Goal: Transaction & Acquisition: Purchase product/service

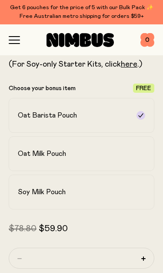
scroll to position [335, 0]
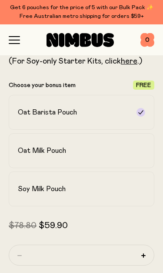
click at [135, 189] on label "Soy Milk Pouch" at bounding box center [82, 189] width 146 height 35
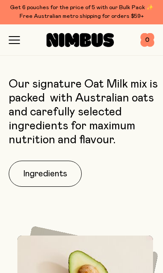
scroll to position [1143, 0]
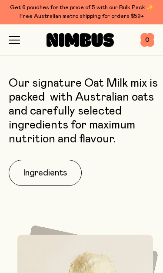
click at [68, 174] on button "Ingredients" at bounding box center [45, 173] width 73 height 26
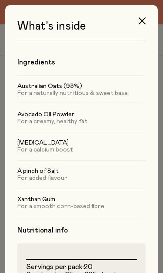
scroll to position [0, 0]
click at [147, 22] on button "button" at bounding box center [142, 20] width 21 height 21
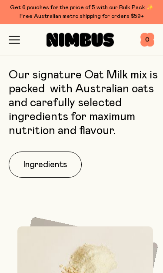
click at [15, 41] on icon "button" at bounding box center [14, 40] width 11 height 8
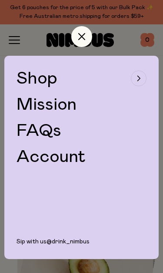
click at [145, 77] on div "button" at bounding box center [139, 79] width 16 height 16
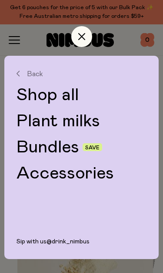
click at [90, 121] on link "Plant milks" at bounding box center [82, 120] width 130 height 17
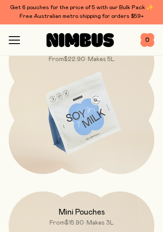
scroll to position [432, 0]
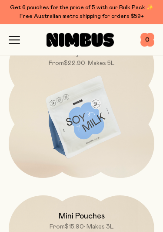
click at [98, 100] on img at bounding box center [82, 118] width 146 height 172
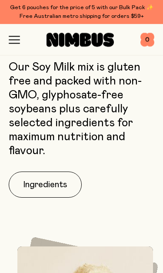
scroll to position [567, 0]
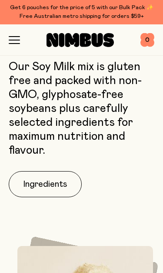
click at [65, 171] on button "Ingredients" at bounding box center [45, 184] width 73 height 26
